Goal: Transaction & Acquisition: Purchase product/service

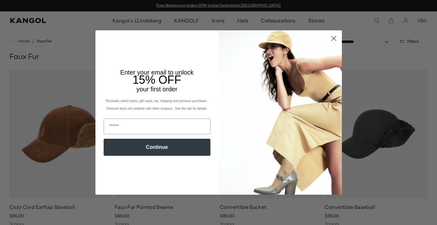
click at [332, 40] on circle "Close dialog" at bounding box center [333, 38] width 10 height 10
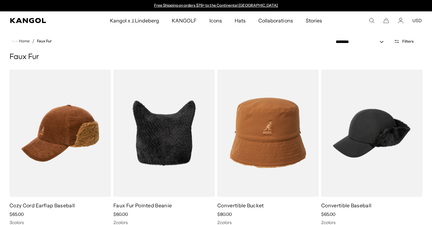
click at [419, 21] on button "USD" at bounding box center [417, 21] width 9 height 6
click at [417, 41] on link "EUR" at bounding box center [417, 42] width 9 height 6
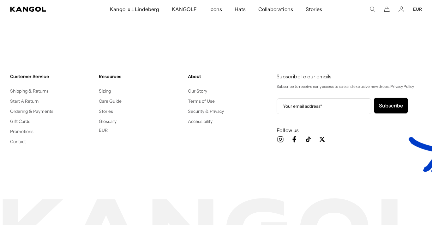
scroll to position [0, 130]
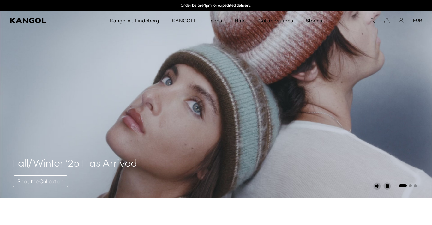
click at [373, 20] on icon "Search here" at bounding box center [373, 21] width 6 height 6
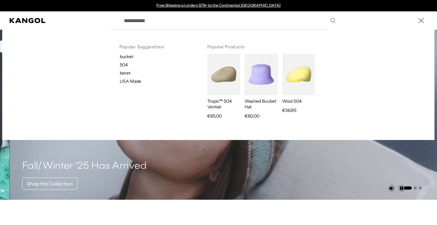
click at [239, 27] on input "Search here" at bounding box center [229, 21] width 218 height 16
click at [227, 23] on input "Search here" at bounding box center [229, 21] width 218 height 16
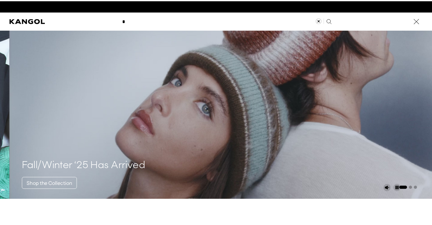
scroll to position [0, 130]
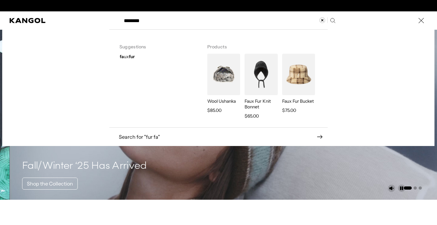
type input "********"
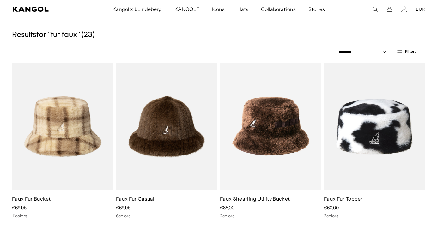
scroll to position [34, 0]
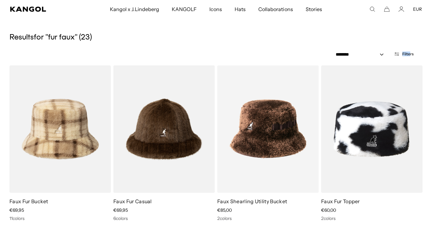
click at [410, 52] on span "Filters" at bounding box center [408, 54] width 11 height 4
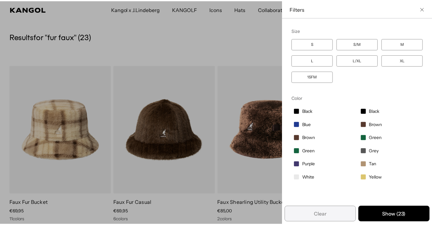
scroll to position [0, 0]
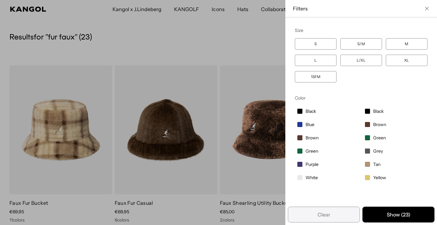
click at [425, 9] on icon "Close filter list" at bounding box center [427, 9] width 4 height 4
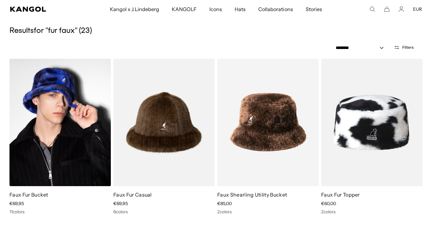
scroll to position [0, 130]
click at [50, 117] on img at bounding box center [59, 122] width 101 height 127
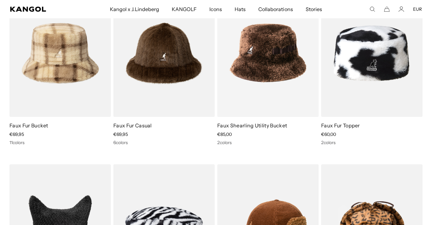
scroll to position [0, 0]
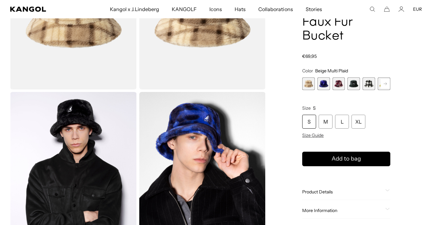
scroll to position [139, 0]
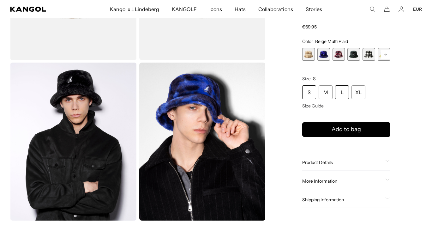
click at [343, 93] on div "L" at bounding box center [342, 92] width 14 height 14
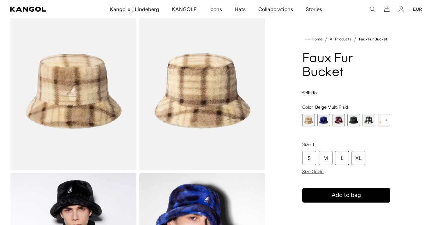
click at [343, 119] on span "3 of 12" at bounding box center [339, 120] width 13 height 13
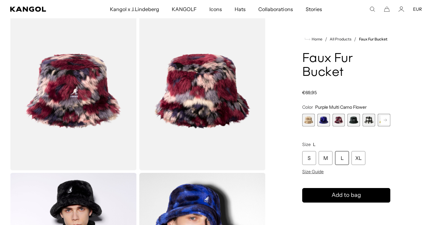
click at [355, 122] on span "4 of 12" at bounding box center [354, 120] width 13 height 13
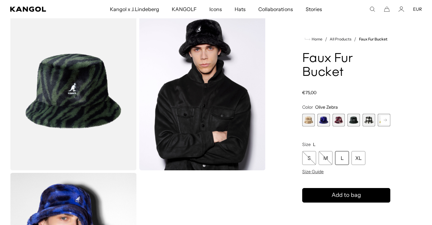
click at [367, 123] on span "5 of 12" at bounding box center [369, 120] width 13 height 13
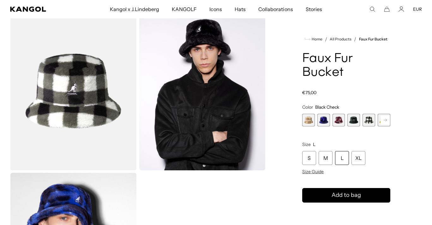
click at [384, 122] on rect at bounding box center [385, 119] width 9 height 9
click at [365, 119] on span "6 of 12" at bounding box center [369, 120] width 13 height 13
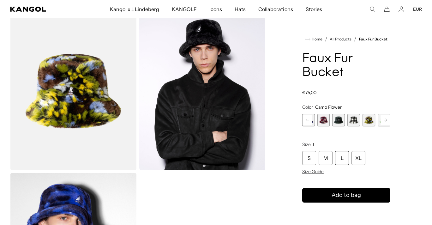
click at [373, 122] on span "6 of 12" at bounding box center [369, 120] width 13 height 13
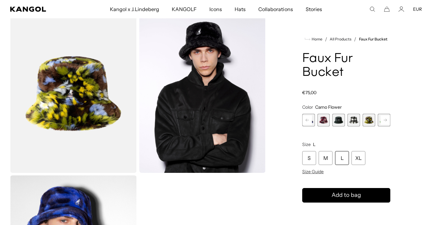
click at [390, 119] on button "Next" at bounding box center [385, 120] width 10 height 10
click at [339, 121] on span "7 of 12" at bounding box center [339, 120] width 13 height 13
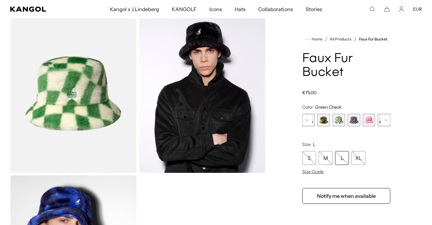
scroll to position [0, 130]
click at [353, 121] on span "8 of 12" at bounding box center [354, 120] width 13 height 13
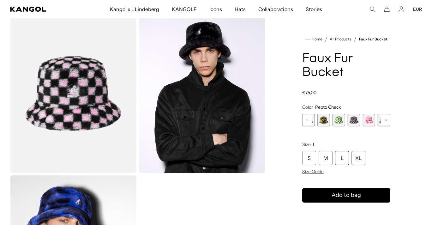
click at [366, 124] on span "9 of 12" at bounding box center [369, 120] width 13 height 13
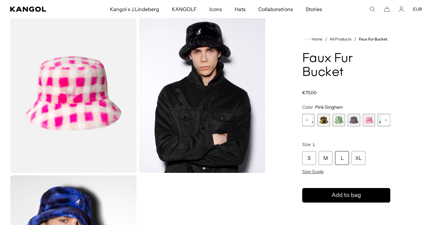
click at [382, 122] on rect at bounding box center [385, 119] width 9 height 9
click at [359, 123] on span "10 of 12" at bounding box center [354, 120] width 13 height 13
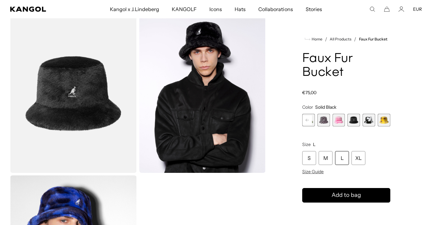
click at [369, 124] on span "11 of 12" at bounding box center [369, 120] width 13 height 13
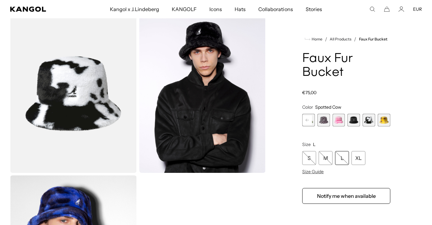
click at [386, 122] on span "12 of 12" at bounding box center [384, 120] width 13 height 13
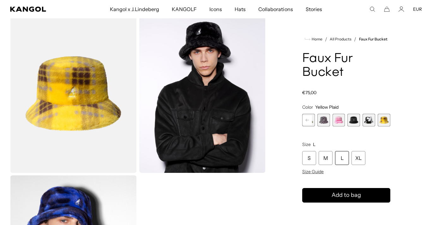
click at [407, 125] on div "Home / All Products / Faux Fur Bucket Faux Fur Bucket Regular price €75,00 Regu…" at bounding box center [346, 174] width 151 height 319
click at [326, 123] on span "8 of 12" at bounding box center [324, 120] width 13 height 13
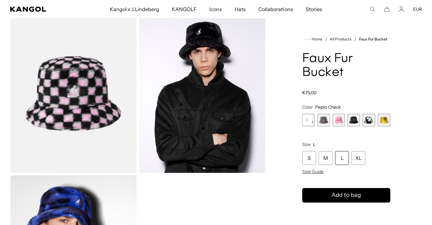
scroll to position [0, 130]
click at [307, 122] on rect at bounding box center [307, 119] width 9 height 9
click at [344, 121] on span "7 of 12" at bounding box center [339, 120] width 13 height 13
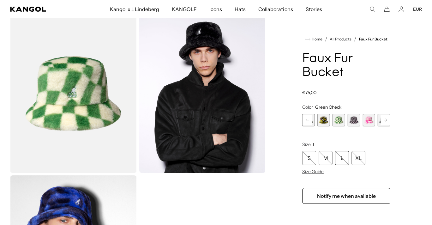
click at [320, 122] on span "6 of 12" at bounding box center [324, 120] width 13 height 13
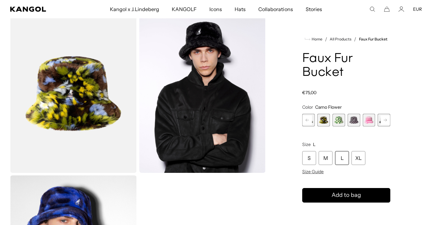
click at [307, 123] on rect at bounding box center [307, 119] width 9 height 9
click at [367, 122] on span "6 of 12" at bounding box center [369, 120] width 13 height 13
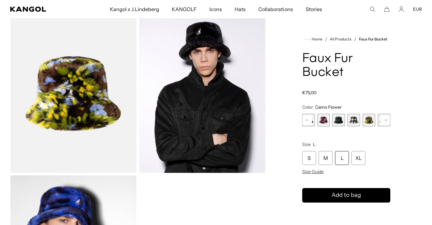
click at [342, 161] on div "L" at bounding box center [342, 158] width 14 height 14
click at [325, 121] on span "3 of 12" at bounding box center [324, 120] width 13 height 13
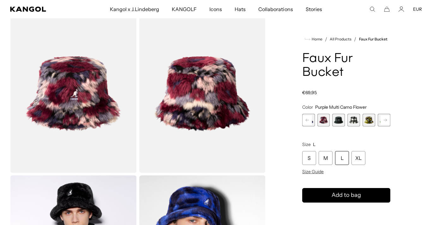
click at [341, 158] on div "L" at bounding box center [342, 158] width 14 height 14
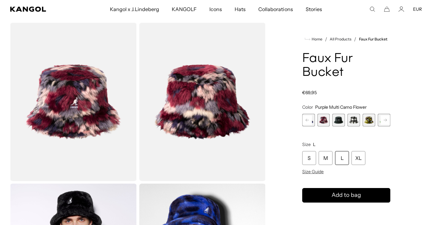
click at [370, 121] on span "6 of 12" at bounding box center [369, 120] width 13 height 13
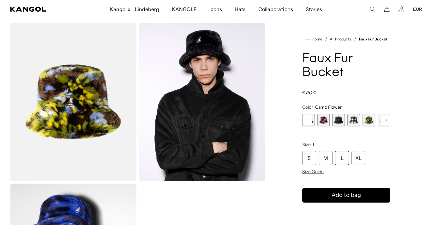
click at [320, 119] on span "3 of 12" at bounding box center [324, 120] width 13 height 13
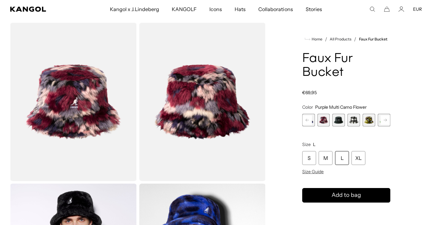
scroll to position [0, 130]
click at [339, 120] on span "4 of 12" at bounding box center [339, 120] width 13 height 13
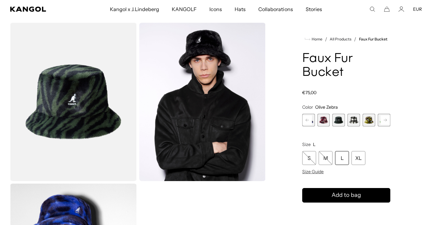
click at [363, 121] on span "6 of 12" at bounding box center [369, 120] width 13 height 13
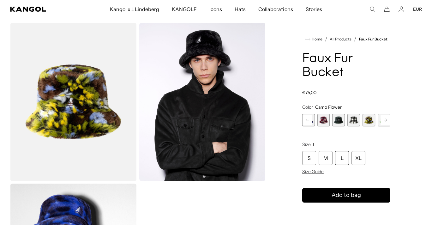
click at [354, 122] on span "5 of 12" at bounding box center [354, 120] width 13 height 13
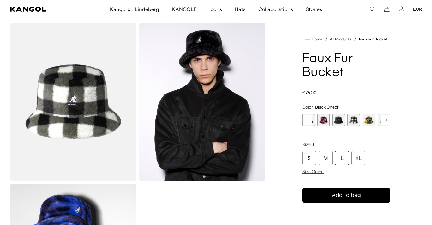
click at [371, 124] on span "6 of 12" at bounding box center [369, 120] width 13 height 13
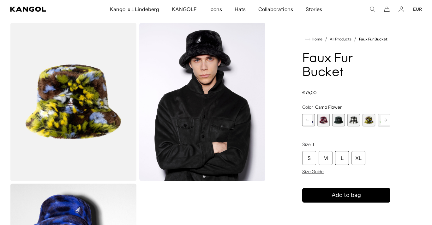
click at [306, 121] on rect at bounding box center [307, 119] width 9 height 9
click at [306, 121] on div "Previous Next Beige Multi Plaid Variant sold out or unavailable Blue Iridescent…" at bounding box center [346, 120] width 88 height 13
click at [309, 121] on span "1 of 12" at bounding box center [308, 120] width 13 height 13
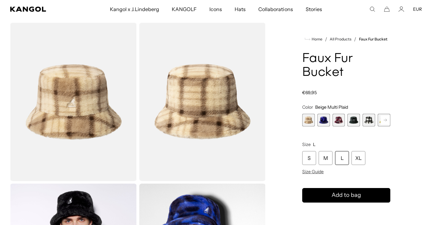
click at [322, 122] on span "2 of 12" at bounding box center [324, 120] width 13 height 13
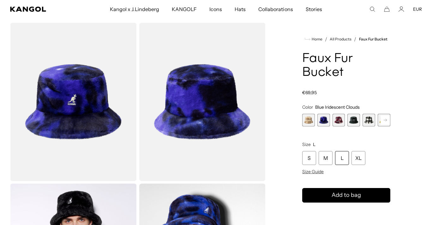
scroll to position [0, 130]
